Goal: Complete application form

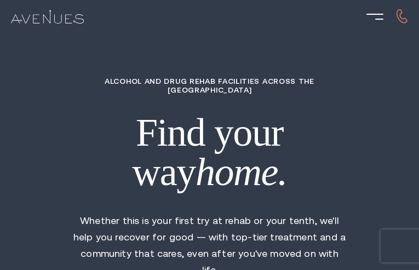
type input "GBIQQQViW"
type input "pySjhrhNHwIfrGz"
type input "LaHRKjbcBreuy"
type input "YWPMKLqTFi"
type input "nKcNolOEcroGGK"
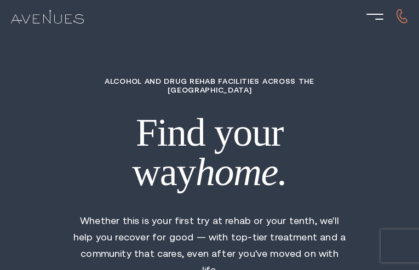
type input "5791085550"
type input "[EMAIL_ADDRESS][DOMAIN_NAME]"
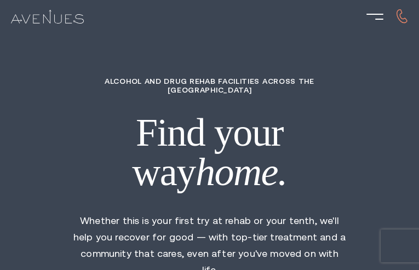
type input "QwkoNQUuvJ"
type input "3687803209"
type input "[EMAIL_ADDRESS][DOMAIN_NAME]"
type input "RYkZiChnGJZbu"
radio input "true"
